Goal: Information Seeking & Learning: Check status

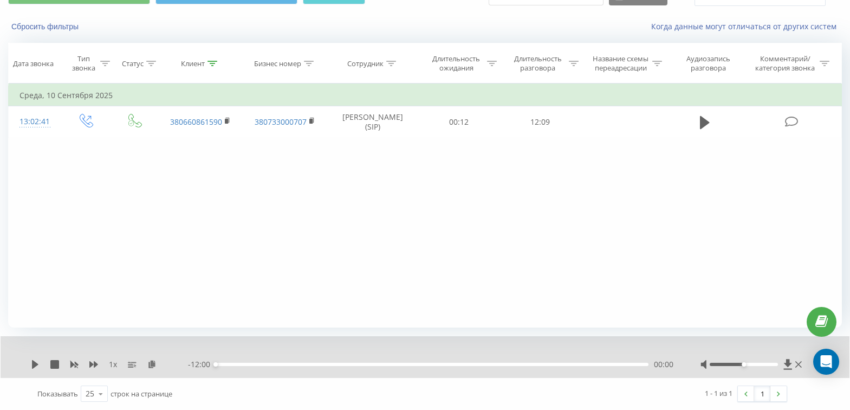
scroll to position [56, 0]
click at [626, 360] on div "- 12:00 00:00 00:00" at bounding box center [431, 364] width 486 height 11
click at [617, 365] on div "00:00" at bounding box center [432, 364] width 433 height 3
click at [36, 364] on icon at bounding box center [35, 364] width 7 height 9
click at [215, 63] on icon at bounding box center [213, 63] width 10 height 5
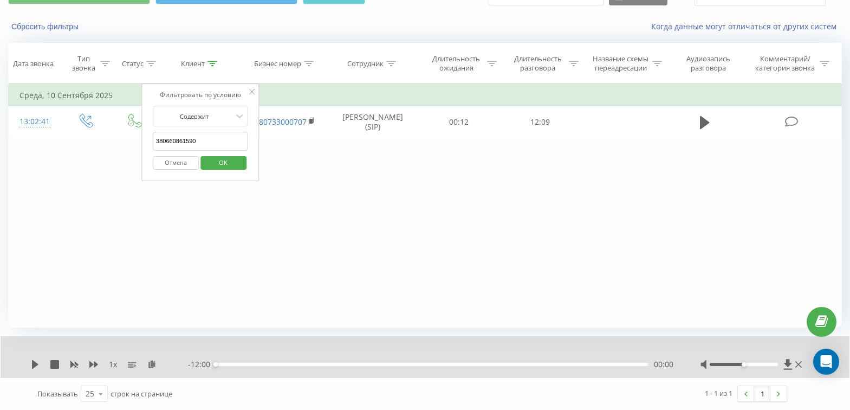
drag, startPoint x: 219, startPoint y: 143, endPoint x: 33, endPoint y: 153, distance: 186.7
click at [34, 153] on div "Фильтровать по условию Равно Введите значение Отмена OK Фильтровать по условию …" at bounding box center [425, 205] width 834 height 244
paste input "380950761878"
type input "380950761878"
click button "OK" at bounding box center [224, 163] width 46 height 14
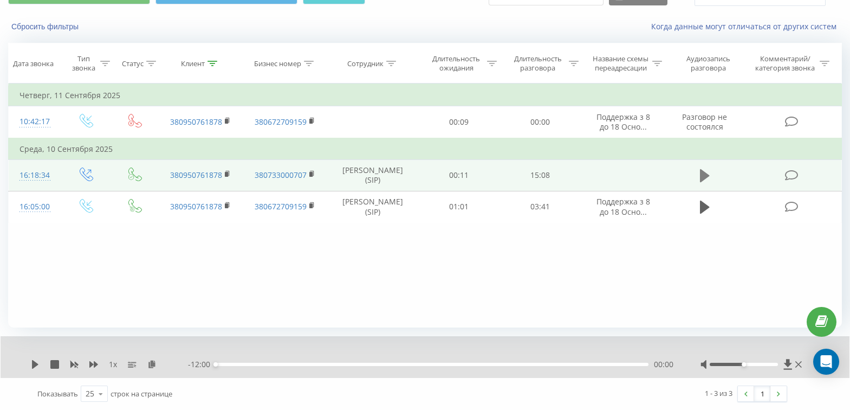
click at [700, 176] on icon at bounding box center [705, 175] width 10 height 13
click at [30, 362] on div "1 x - 14:56 00:04 00:04" at bounding box center [425, 357] width 849 height 42
click at [36, 365] on icon at bounding box center [35, 364] width 9 height 9
click at [154, 366] on icon at bounding box center [151, 364] width 9 height 8
